Goal: Task Accomplishment & Management: Manage account settings

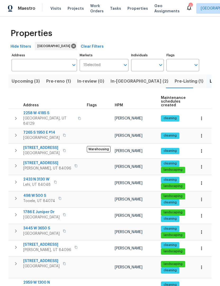
click at [55, 82] on span "Pre-reno (1)" at bounding box center [58, 81] width 25 height 7
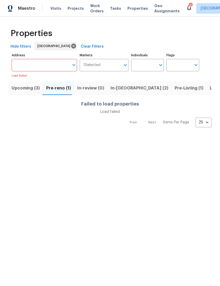
click at [54, 87] on span "Pre-reno (1)" at bounding box center [58, 88] width 25 height 7
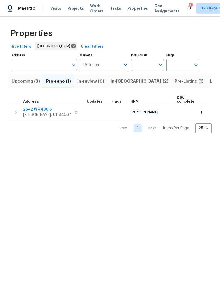
click at [41, 110] on span "2642 W 4400 S" at bounding box center [47, 109] width 48 height 5
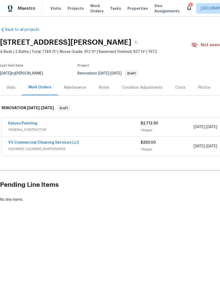
click at [178, 88] on div "Costs" at bounding box center [180, 87] width 10 height 5
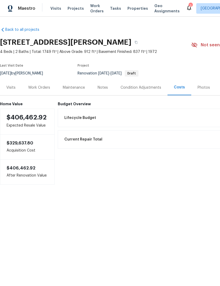
click at [40, 88] on div "Work Orders" at bounding box center [39, 87] width 22 height 5
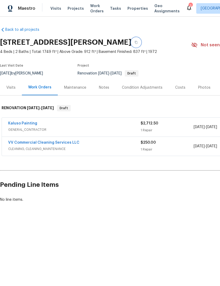
click at [134, 42] on icon "button" at bounding box center [135, 42] width 3 height 3
click at [131, 43] on button "button" at bounding box center [135, 42] width 9 height 9
click at [178, 87] on div "Costs" at bounding box center [180, 87] width 10 height 5
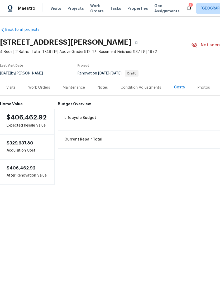
click at [41, 87] on div "Work Orders" at bounding box center [39, 87] width 22 height 5
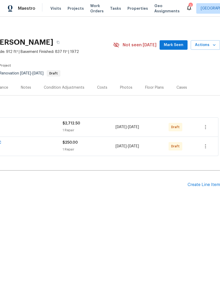
scroll to position [0, 78]
click at [203, 126] on icon "button" at bounding box center [205, 127] width 6 height 6
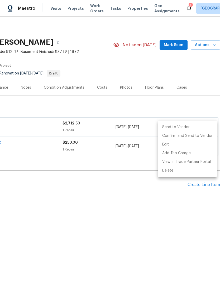
click at [187, 125] on li "Send to Vendor" at bounding box center [187, 127] width 59 height 9
click at [78, 191] on div at bounding box center [110, 143] width 220 height 286
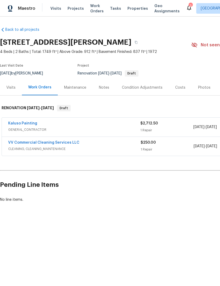
scroll to position [0, 0]
click at [24, 122] on link "Kaluso Painting" at bounding box center [22, 124] width 29 height 4
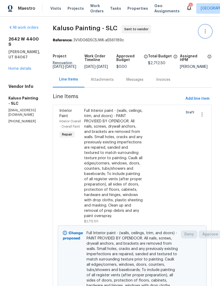
click at [206, 33] on icon "button" at bounding box center [205, 31] width 6 height 6
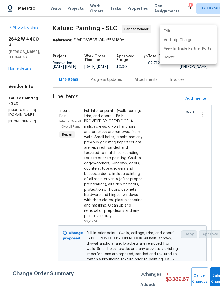
click at [171, 31] on li "Edit" at bounding box center [187, 31] width 57 height 9
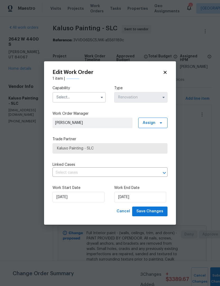
click at [76, 96] on input "text" at bounding box center [78, 97] width 53 height 11
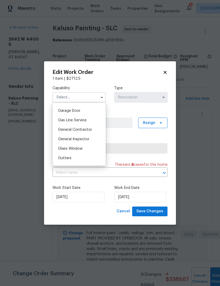
scroll to position [235, 0]
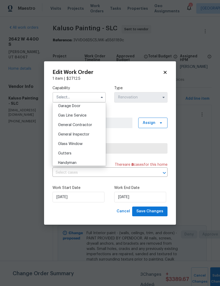
click at [85, 125] on span "General Contractor" at bounding box center [75, 125] width 34 height 4
type input "General Contractor"
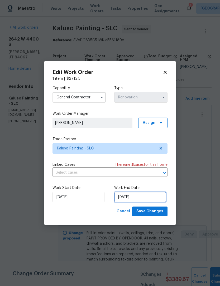
click at [130, 200] on input "8/27/2025" at bounding box center [140, 197] width 52 height 11
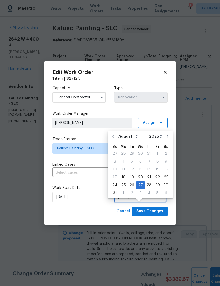
scroll to position [10, 0]
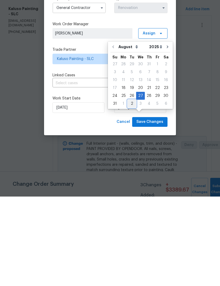
click at [132, 190] on div "2" at bounding box center [131, 193] width 8 height 7
type input "9/2/2025"
select select "8"
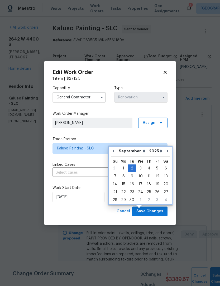
click at [115, 146] on button "Go to previous month" at bounding box center [113, 151] width 8 height 11
type input "[DATE]"
select select "7"
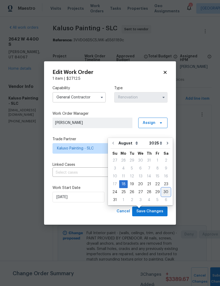
click at [162, 188] on div "30" at bounding box center [165, 191] width 8 height 7
type input "[DATE]"
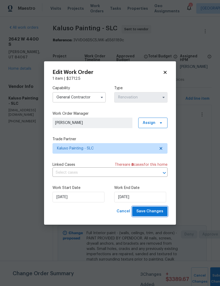
click at [148, 210] on span "Save Changes" at bounding box center [149, 211] width 27 height 7
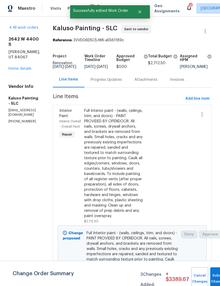
click at [18, 67] on link "Home details" at bounding box center [19, 69] width 23 height 4
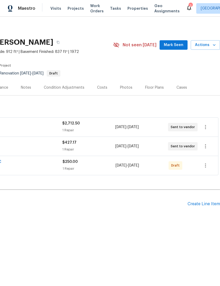
scroll to position [0, 78]
click at [201, 206] on div "Create Line Item" at bounding box center [203, 204] width 32 height 5
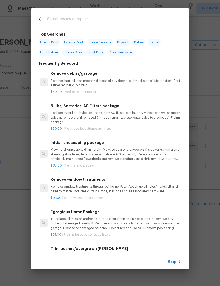
click at [173, 264] on span "Skip" at bounding box center [171, 261] width 9 height 5
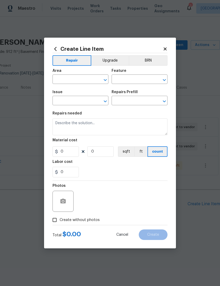
click at [70, 80] on input "text" at bounding box center [72, 80] width 41 height 8
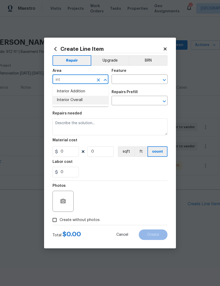
click at [73, 103] on li "Interior Overall" at bounding box center [80, 100] width 56 height 9
type input "Interior Overall"
click at [129, 79] on input "text" at bounding box center [131, 80] width 41 height 8
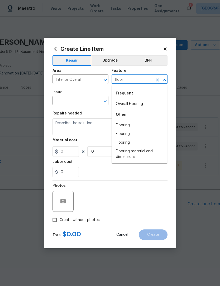
click at [141, 103] on li "Overall Flooring" at bounding box center [139, 104] width 56 height 9
type input "Overall Flooring"
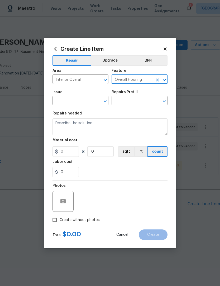
click at [91, 100] on input "text" at bounding box center [72, 101] width 41 height 8
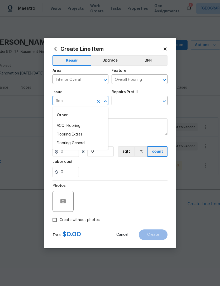
click at [78, 146] on li "Flooring General" at bounding box center [80, 143] width 56 height 9
type input "Flooring General"
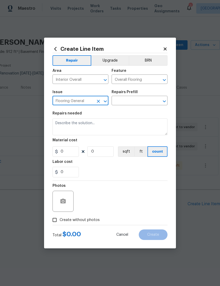
click at [132, 98] on input "text" at bounding box center [131, 101] width 41 height 8
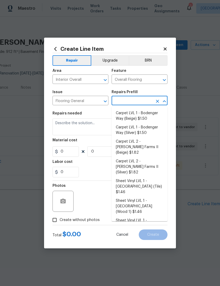
click at [138, 129] on li "Carpet LVL 1 - Bodenger Way (Silver) $1.50" at bounding box center [139, 130] width 56 height 14
type input "Carpet LVL 1 - Bodenger Way (Silver) $1.50"
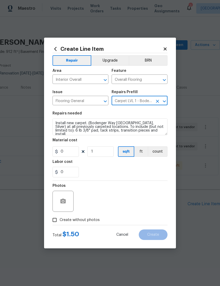
type textarea "Install new carpet. (Bodenger Way [GEOGRAPHIC_DATA], Silver) at all previously …"
type input "1"
type input "Carpet LVL 1 - Bodenger Way (Silver) $1.50"
type input "1.5"
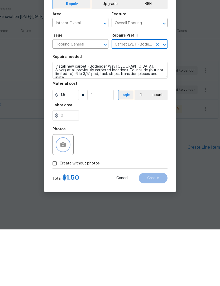
click at [65, 199] on icon "button" at bounding box center [62, 201] width 5 height 5
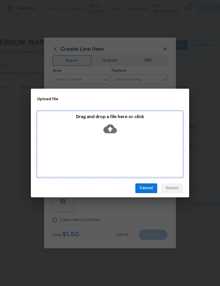
click at [110, 126] on icon at bounding box center [109, 128] width 13 height 9
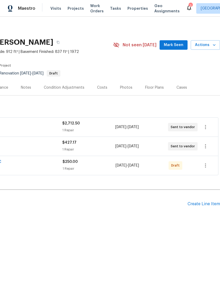
scroll to position [0, 78]
click at [195, 204] on div "Create Line Item" at bounding box center [203, 204] width 32 height 5
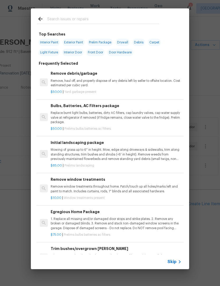
click at [170, 265] on div "Skip" at bounding box center [174, 262] width 15 height 6
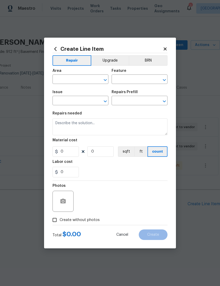
click at [77, 82] on input "text" at bounding box center [72, 80] width 41 height 8
type input "f"
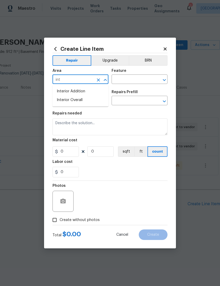
click at [74, 104] on li "Interior Overall" at bounding box center [80, 100] width 56 height 9
type input "Interior Overall"
click at [134, 80] on input "text" at bounding box center [131, 80] width 41 height 8
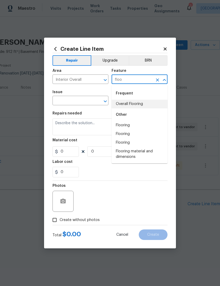
click at [136, 107] on li "Overall Flooring" at bounding box center [139, 104] width 56 height 9
type input "Overall Flooring"
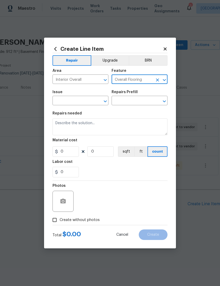
click at [84, 102] on input "text" at bounding box center [72, 101] width 41 height 8
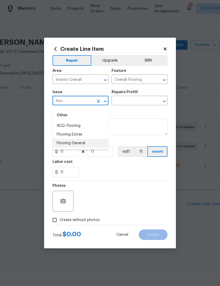
click at [84, 146] on li "Flooring General" at bounding box center [80, 143] width 56 height 9
type input "Flooring General"
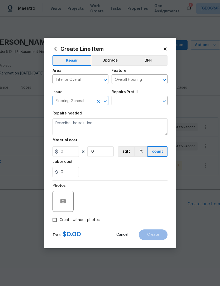
click at [142, 102] on input "text" at bounding box center [131, 101] width 41 height 8
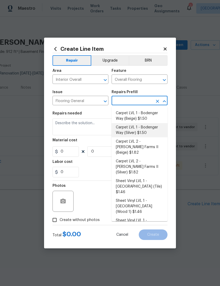
click at [142, 132] on li "Carpet LVL 1 - Bodenger Way (Silver) $1.50" at bounding box center [139, 130] width 56 height 14
type input "Carpet LVL 1 - Bodenger Way (Silver) $1.50"
type textarea "Install new carpet. (Bodenger Way [GEOGRAPHIC_DATA], Silver) at all previously …"
type input "1"
type input "Carpet LVL 1 - Bodenger Way (Silver) $1.50"
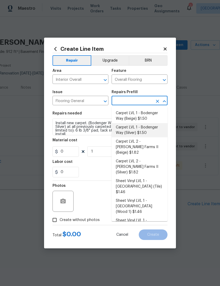
type input "1.5"
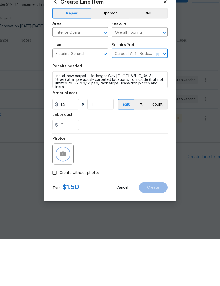
click at [63, 195] on button "button" at bounding box center [63, 201] width 13 height 13
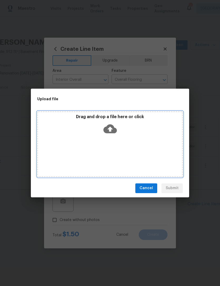
click at [114, 130] on icon at bounding box center [109, 128] width 13 height 9
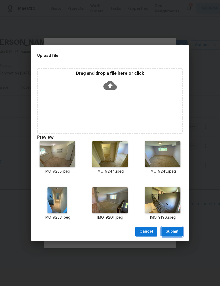
click at [175, 233] on span "Submit" at bounding box center [171, 231] width 13 height 7
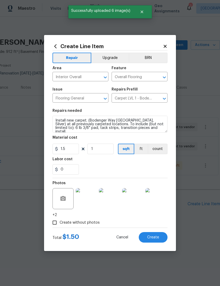
click at [152, 240] on button "Create" at bounding box center [152, 237] width 29 height 11
type input "0"
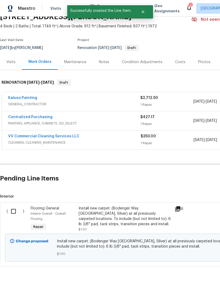
scroll to position [25, 0]
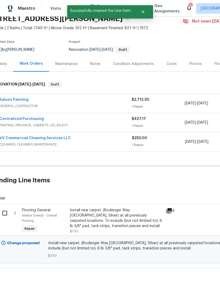
scroll to position [24, 5]
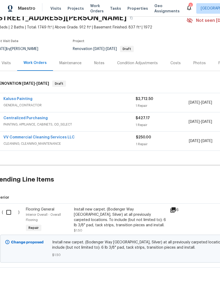
click at [11, 214] on input "checkbox" at bounding box center [10, 212] width 15 height 11
checkbox input "true"
click at [192, 273] on span "Create Work Order" at bounding box center [189, 273] width 35 height 7
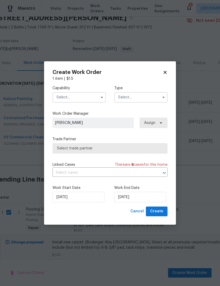
click at [72, 97] on input "text" at bounding box center [78, 97] width 53 height 11
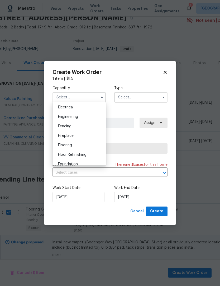
scroll to position [170, 0]
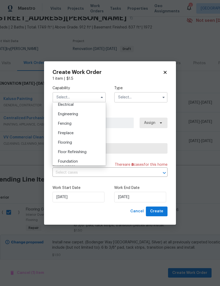
click at [68, 145] on div "Flooring" at bounding box center [79, 142] width 51 height 9
type input "Flooring"
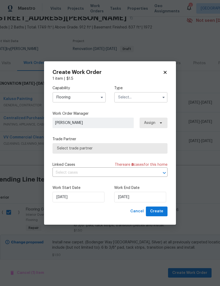
click at [140, 99] on input "text" at bounding box center [140, 97] width 53 height 11
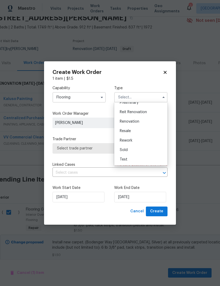
scroll to position [120, 0]
click at [135, 122] on span "Renovation" at bounding box center [129, 122] width 19 height 4
type input "Renovation"
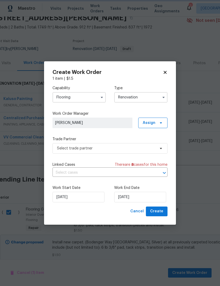
scroll to position [0, 0]
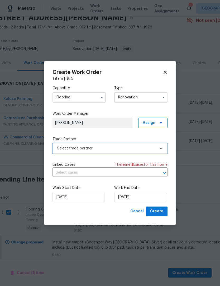
click at [85, 149] on span "Select trade partner" at bounding box center [106, 148] width 98 height 5
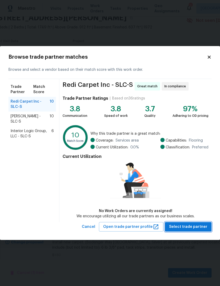
click at [188, 226] on span "Select trade partner" at bounding box center [188, 227] width 38 height 7
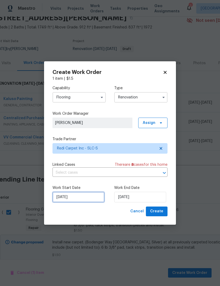
click at [80, 197] on input "8/18/2025" at bounding box center [78, 197] width 52 height 11
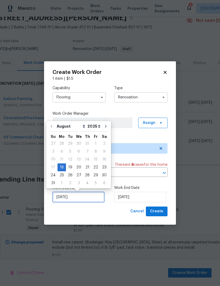
scroll to position [10, 0]
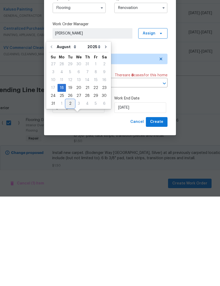
click at [69, 190] on div "2" at bounding box center [70, 193] width 8 height 7
type input "9/2/2025"
select select "8"
type input "9/2/2025"
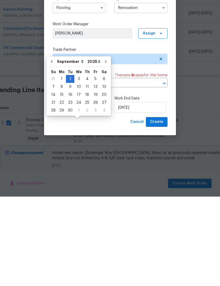
scroll to position [17, 0]
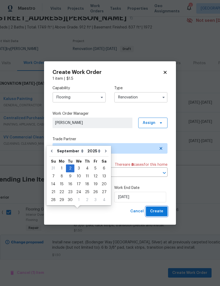
click at [158, 212] on span "Create" at bounding box center [156, 211] width 13 height 7
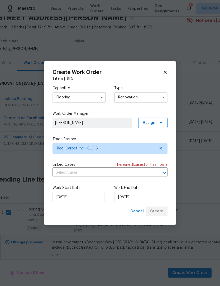
scroll to position [0, 5]
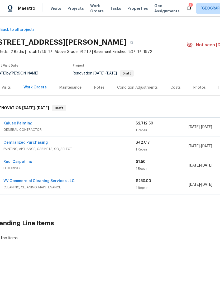
click at [51, 181] on link "VV Commercial Cleaning Services LLC" at bounding box center [38, 181] width 71 height 4
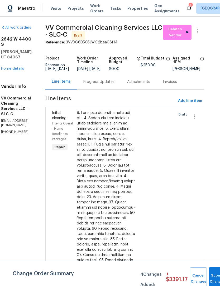
scroll to position [0, 9]
click at [197, 33] on icon "button" at bounding box center [197, 31] width 1 height 4
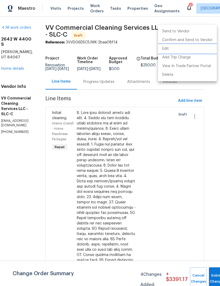
click at [172, 48] on li "Edit" at bounding box center [187, 48] width 59 height 9
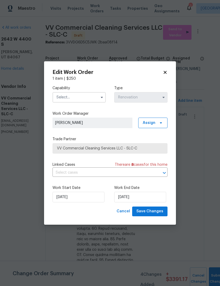
click at [78, 95] on input "text" at bounding box center [78, 97] width 53 height 11
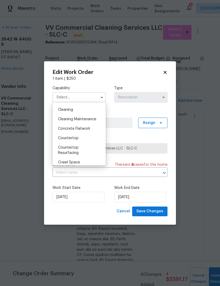
scroll to position [73, 0]
click at [71, 112] on span "Cleaning" at bounding box center [65, 111] width 15 height 4
type input "Cleaning"
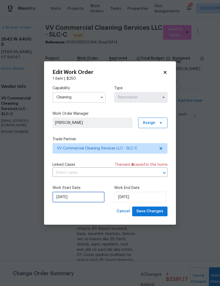
click at [84, 198] on input "[DATE]" at bounding box center [78, 197] width 52 height 11
select select "8"
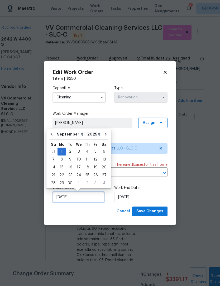
scroll to position [10, 0]
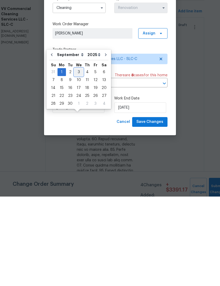
click at [78, 158] on div "3" at bounding box center [78, 161] width 9 height 7
type input "9/3/2025"
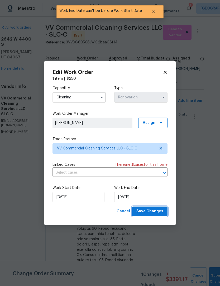
click at [154, 211] on span "Save Changes" at bounding box center [149, 211] width 27 height 7
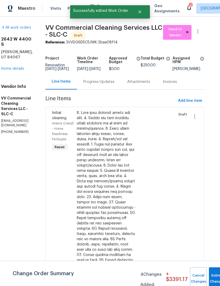
scroll to position [0, 0]
click at [13, 67] on link "Home details" at bounding box center [12, 69] width 23 height 4
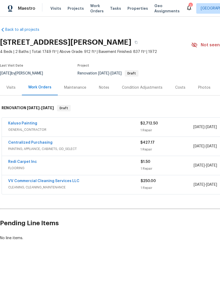
click at [105, 87] on div "Notes" at bounding box center [104, 87] width 10 height 5
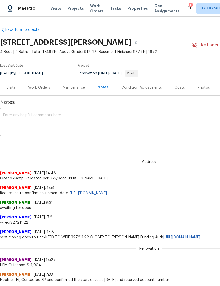
click at [24, 117] on textarea at bounding box center [148, 122] width 291 height 18
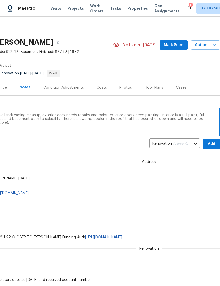
scroll to position [0, 78]
type textarea "Day 1 completed, this house needs extensive landscaping cleanup, exterior deck …"
click at [211, 142] on span "Add" at bounding box center [211, 144] width 8 height 7
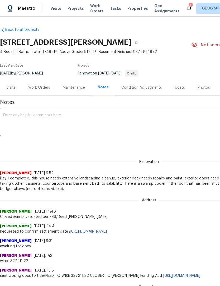
scroll to position [0, 0]
click at [36, 88] on div "Work Orders" at bounding box center [39, 87] width 22 height 5
